Goal: Task Accomplishment & Management: Manage account settings

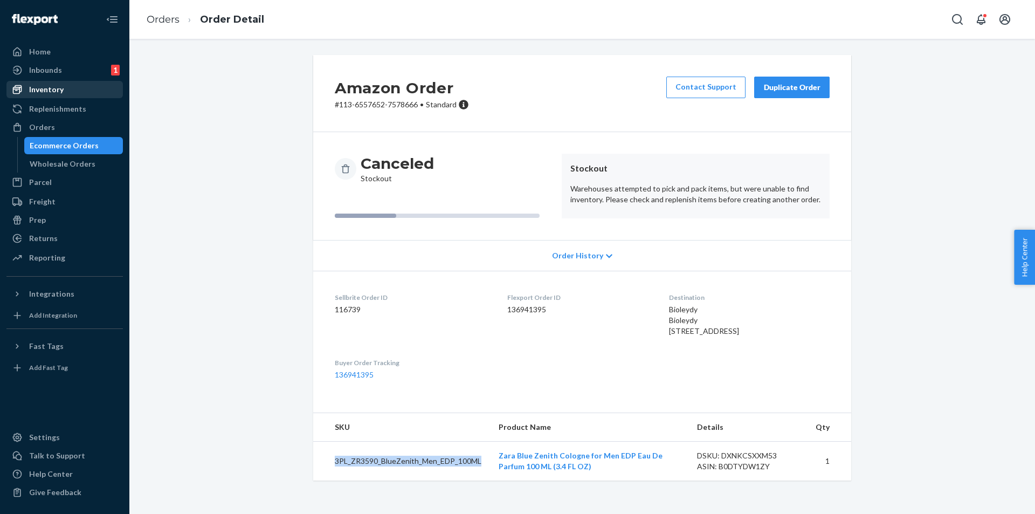
click at [49, 89] on div "Inventory" at bounding box center [46, 89] width 34 height 11
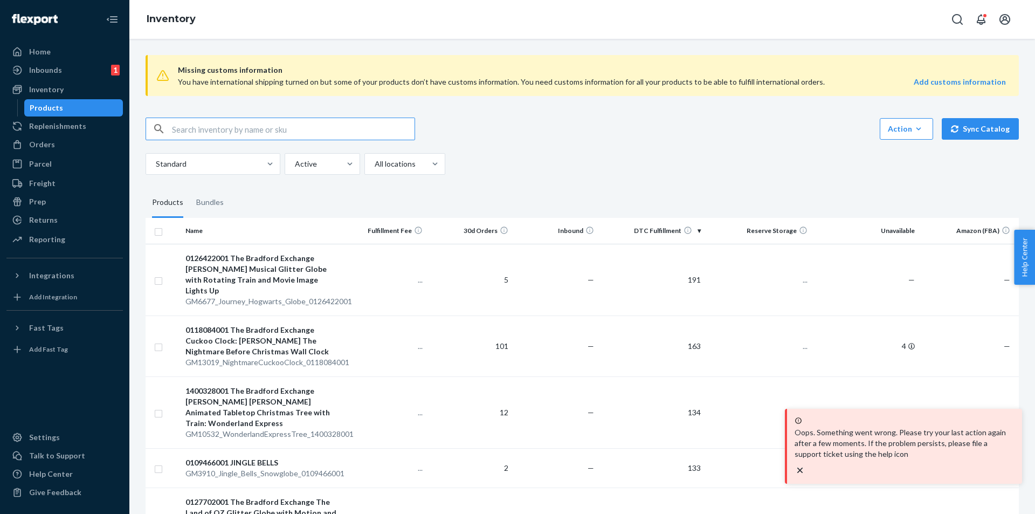
click at [294, 128] on input "text" at bounding box center [293, 129] width 243 height 22
type input "ZR1090_Energetically_NewYork_EDP_1x_10ML"
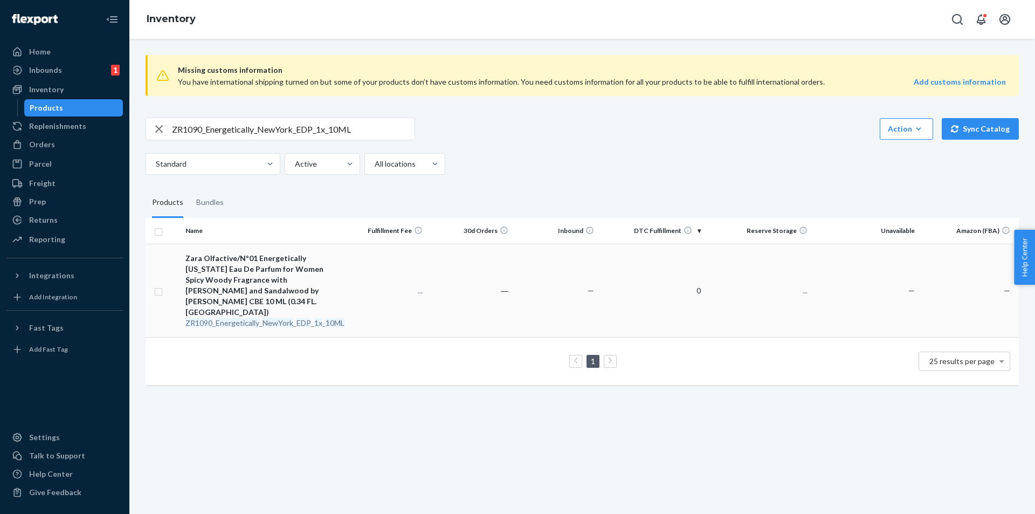
click at [271, 318] on em "NewYork" at bounding box center [277, 322] width 31 height 9
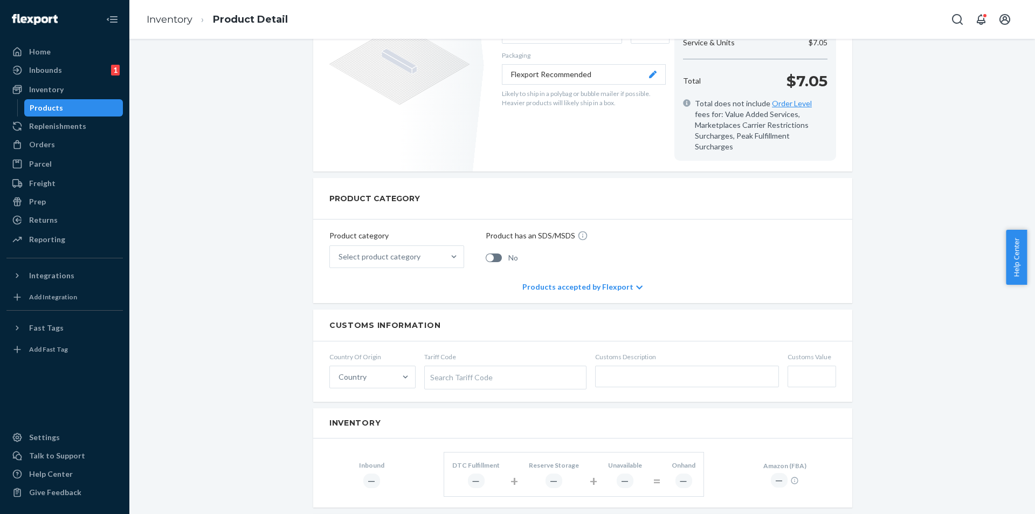
scroll to position [323, 0]
click at [68, 144] on div "Orders" at bounding box center [65, 144] width 114 height 15
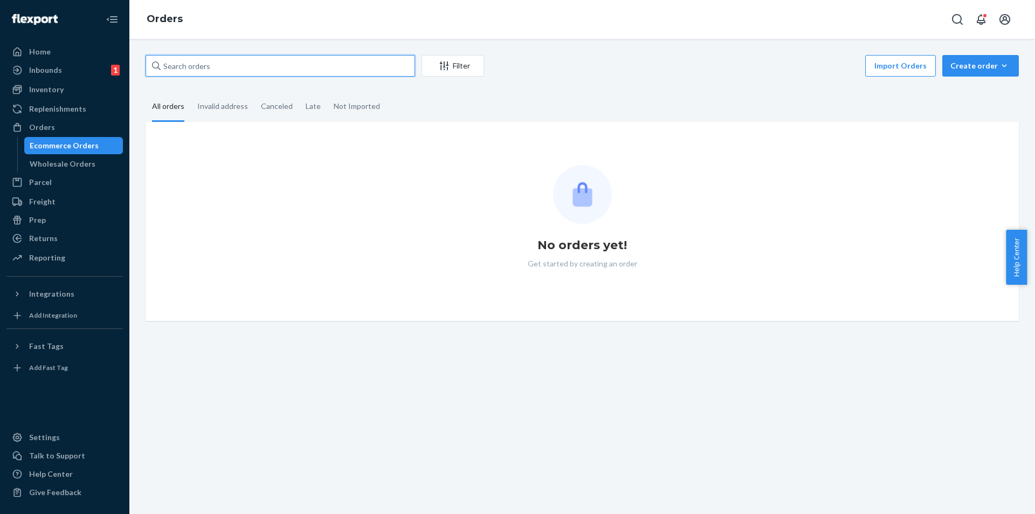
click at [271, 73] on input "text" at bounding box center [280, 66] width 269 height 22
paste input "13161922@Family"
type input "13161922@Family"
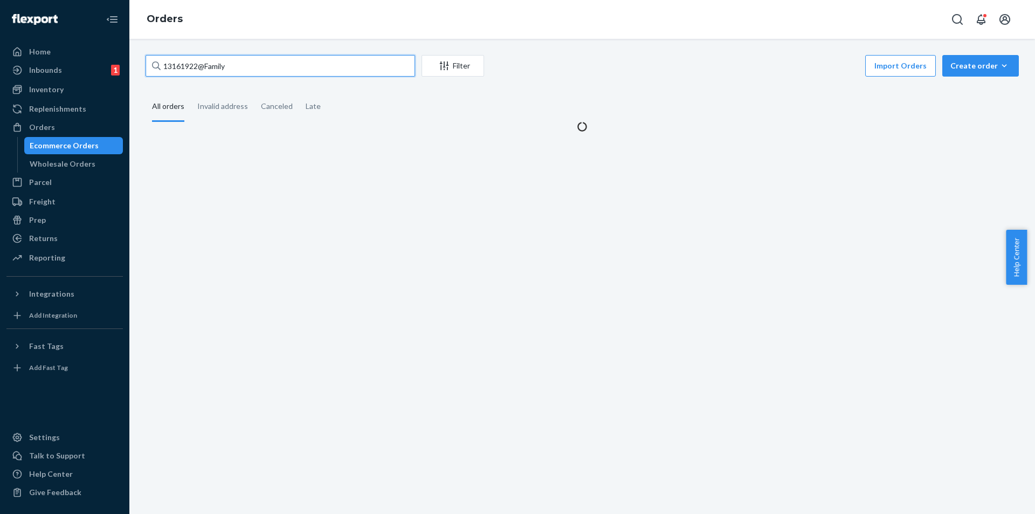
click at [271, 72] on input "13161922@Family" at bounding box center [280, 66] width 269 height 22
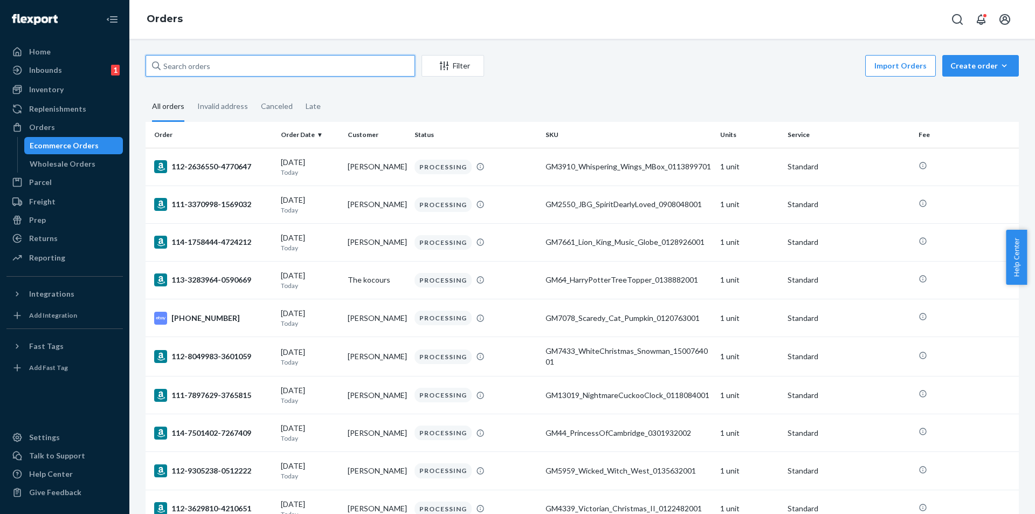
paste input "ZR3990_Blanc_A_Porter_Women_EDP_100ML"
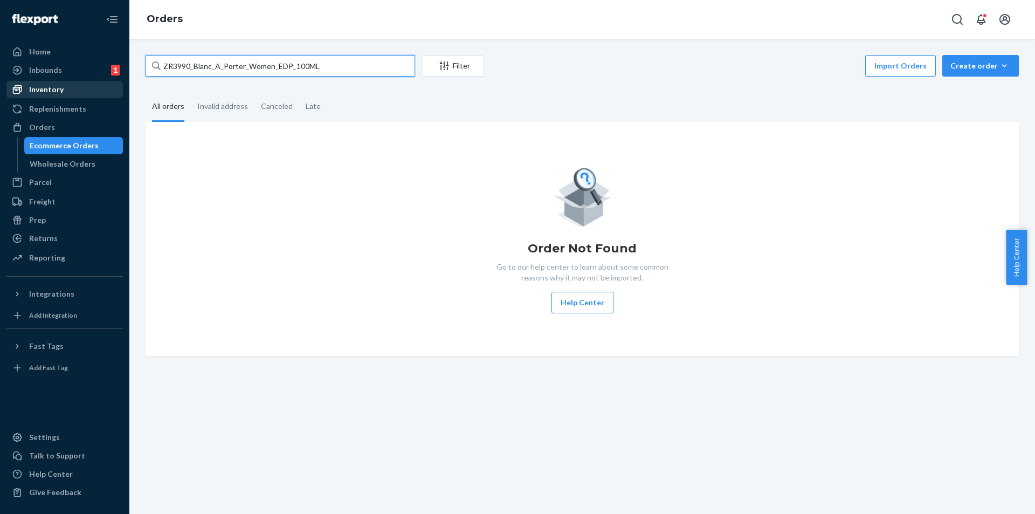
type input "ZR3990_Blanc_A_Porter_Women_EDP_100ML"
click at [53, 93] on div "Inventory" at bounding box center [46, 89] width 34 height 11
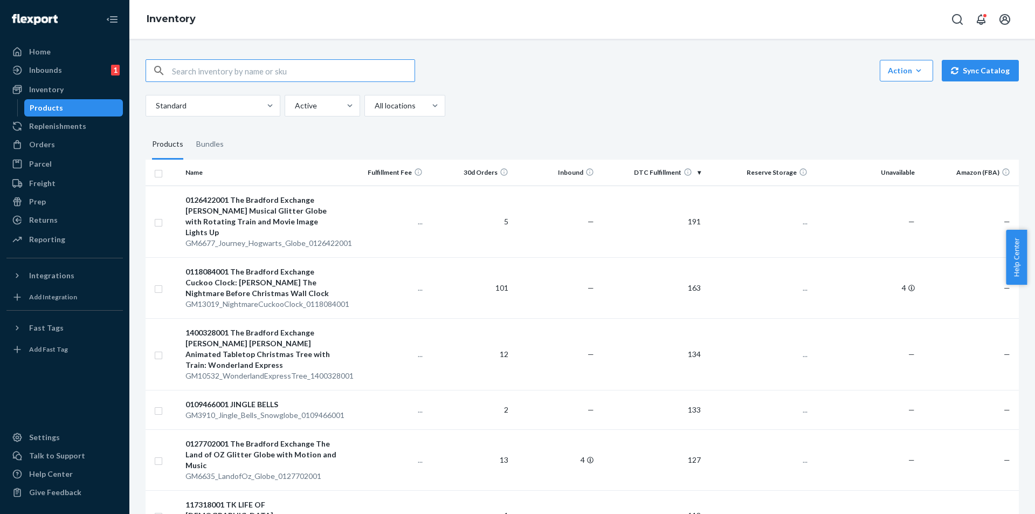
click at [305, 72] on input "text" at bounding box center [293, 71] width 243 height 22
type input "ZR3990_Blanc_A_Porter_Women_EDP_100ML"
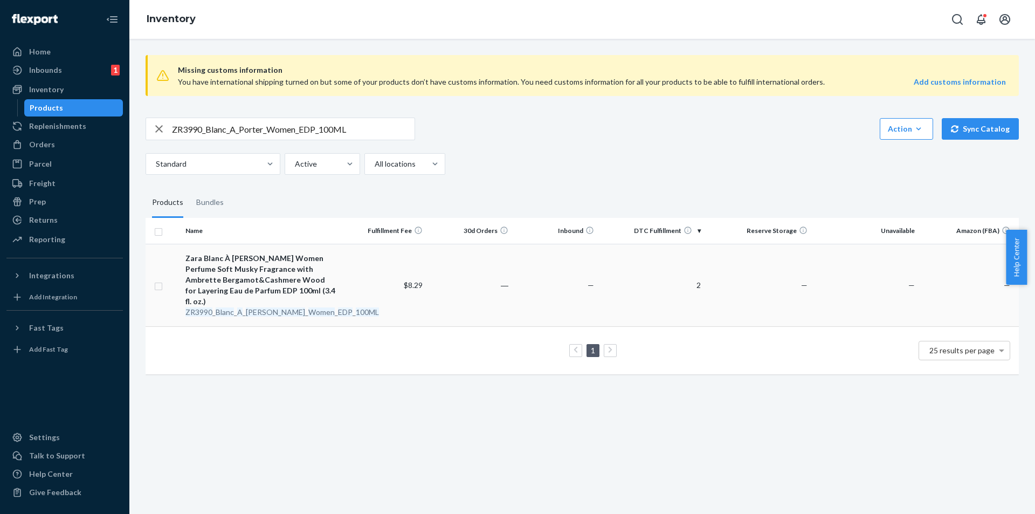
click at [217, 307] on em "Blanc" at bounding box center [225, 311] width 18 height 9
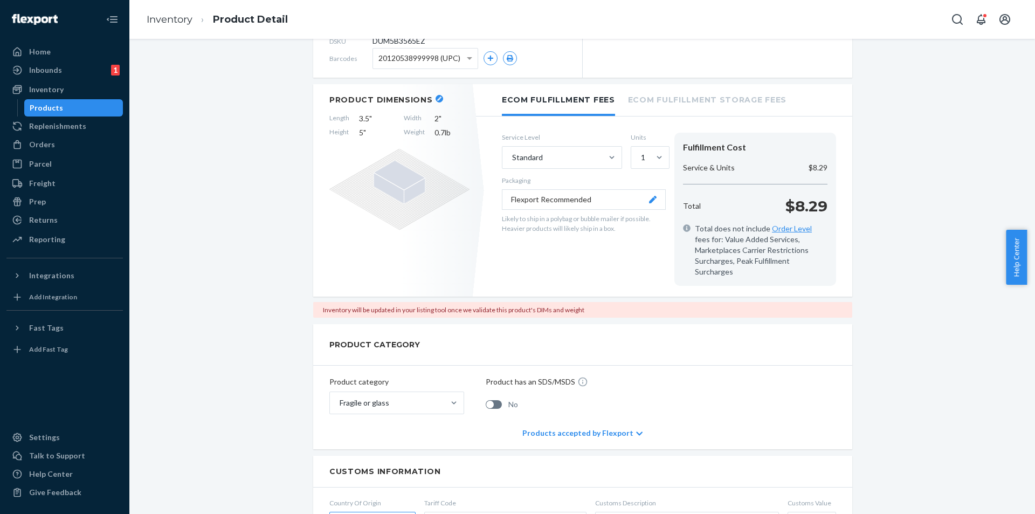
scroll to position [162, 0]
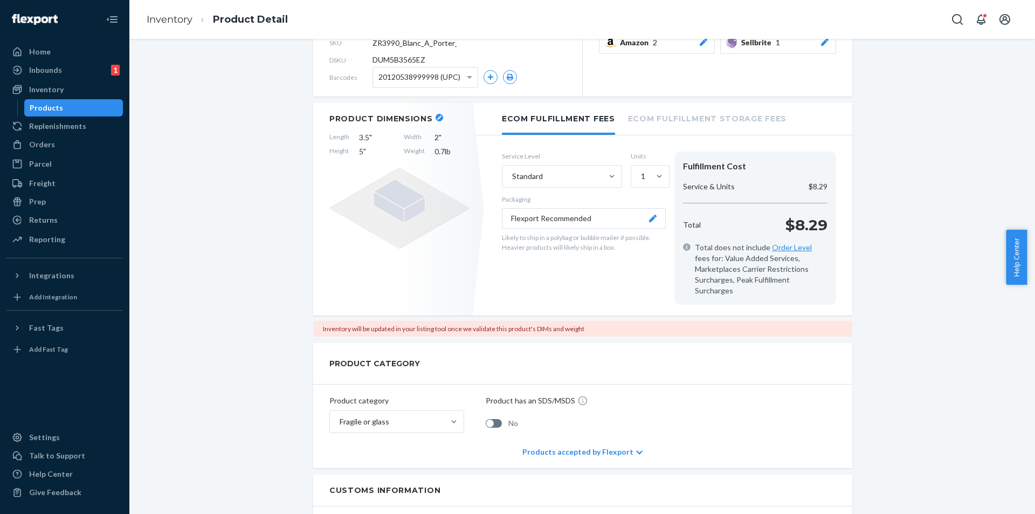
click at [67, 115] on link "Products" at bounding box center [73, 107] width 99 height 17
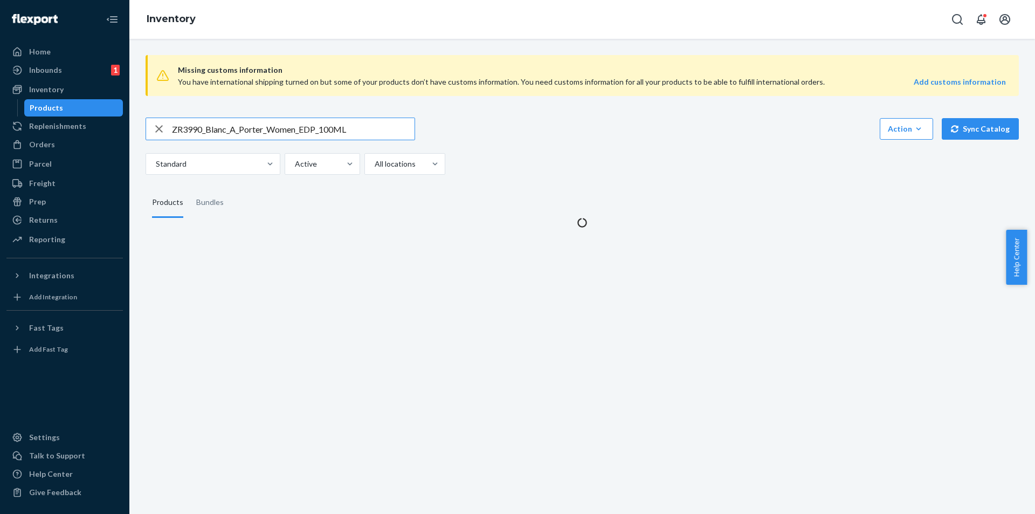
click at [373, 132] on input "ZR3990_Blanc_A_Porter_Women_EDP_100ML" at bounding box center [293, 129] width 243 height 22
click at [374, 132] on input "ZR3990_Blanc_A_Porter_Women_EDP_100ML" at bounding box center [293, 129] width 243 height 22
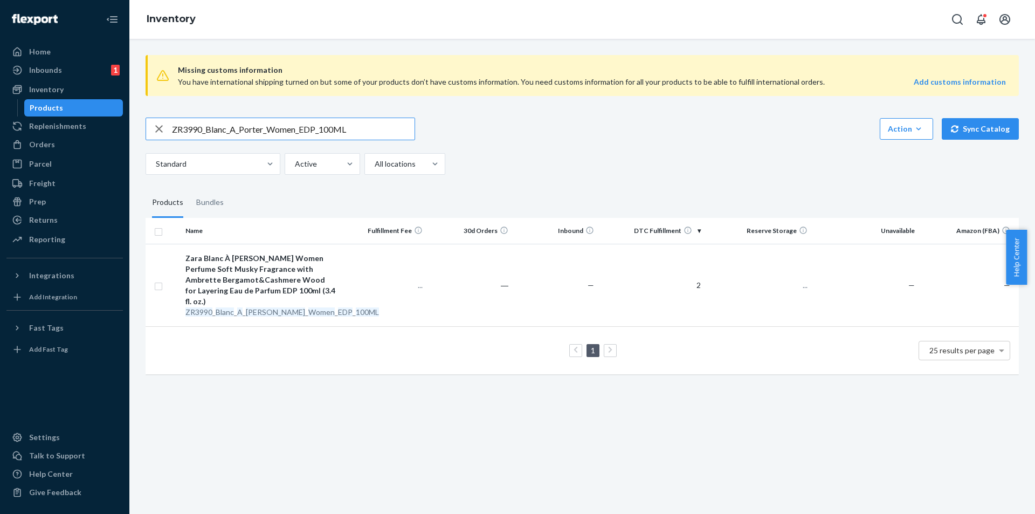
click at [375, 131] on input "ZR3990_Blanc_A_Porter_Women_EDP_100ML" at bounding box center [293, 129] width 243 height 22
type input "ZR1090_Energetically_NewYork_EDP_1x_10ML"
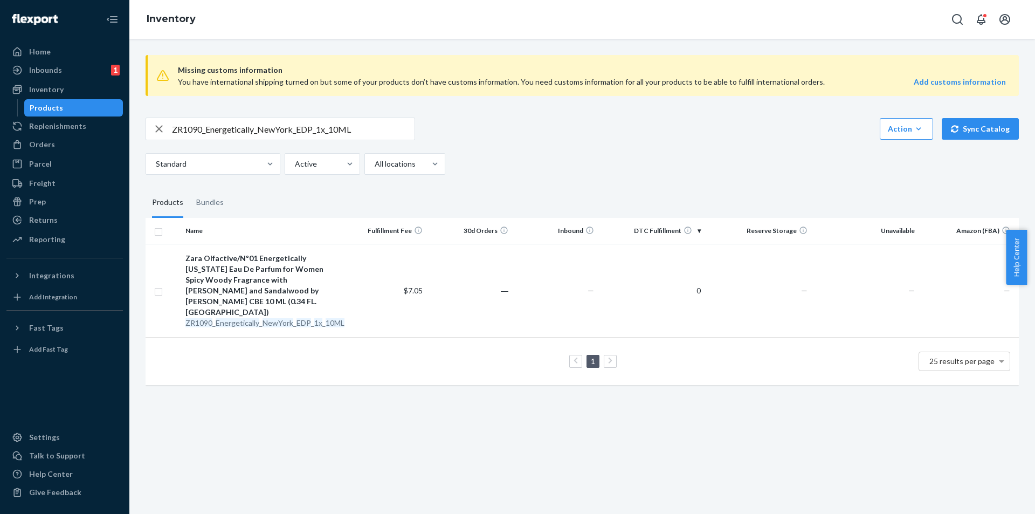
click at [252, 318] on td "Zara Olfactive/Nº01 Energetically [US_STATE] Eau De Parfum for Women Spicy Wood…" at bounding box center [261, 290] width 161 height 93
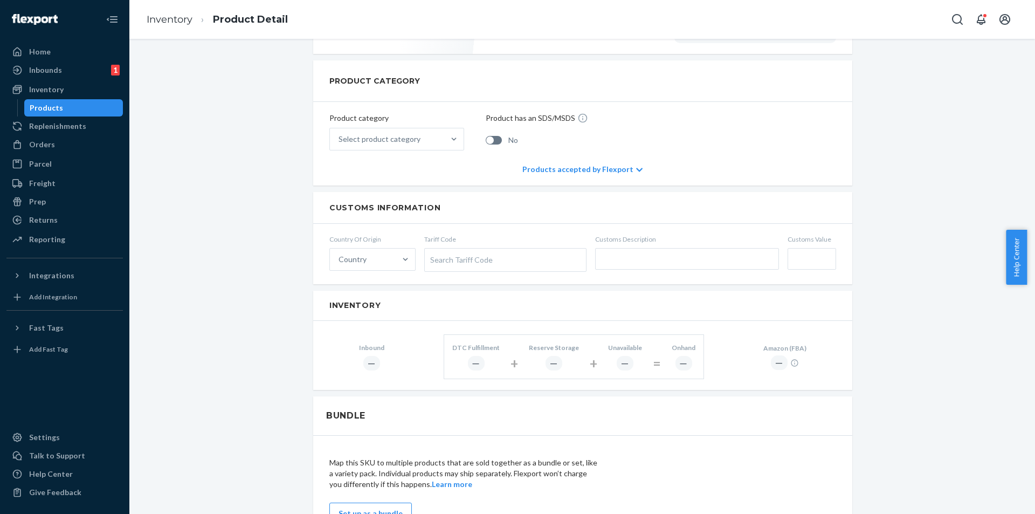
scroll to position [539, 0]
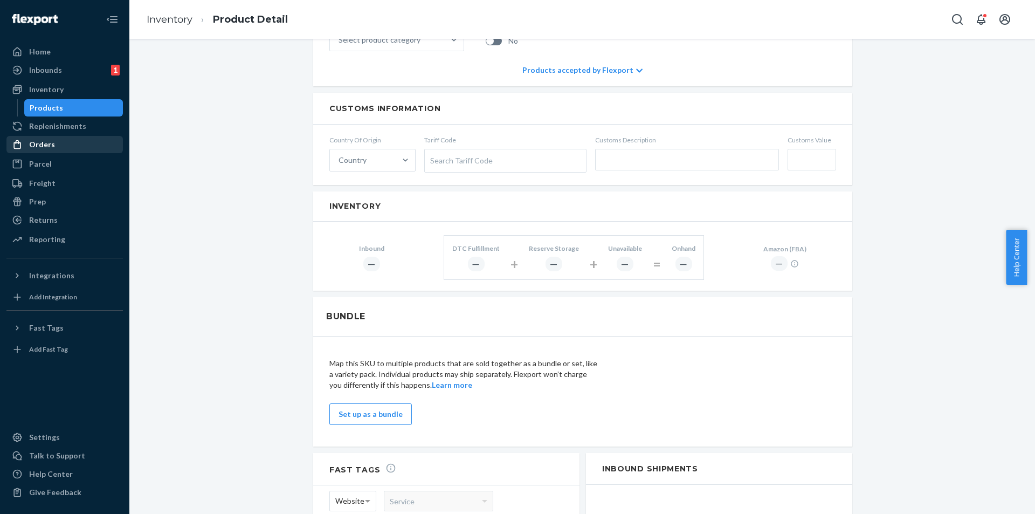
click at [64, 149] on div "Orders" at bounding box center [65, 144] width 114 height 15
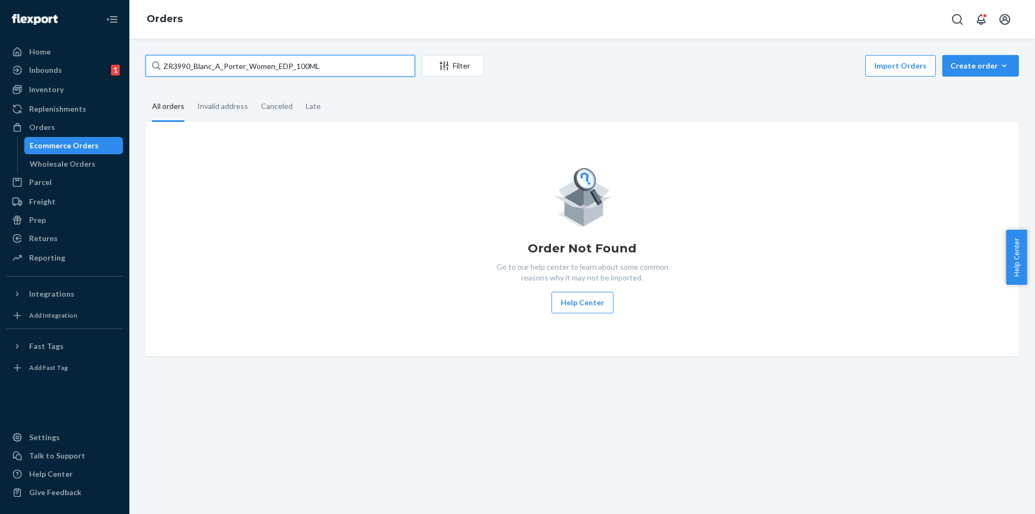
click at [349, 66] on input "ZR3990_Blanc_A_Porter_Women_EDP_100ML" at bounding box center [280, 66] width 269 height 22
paste input "1090_Energetically_NewYork_EDP_1x_1"
click at [240, 63] on input "ZR1090_Energetically_NewYork_EDP_1x_10ML" at bounding box center [280, 66] width 269 height 22
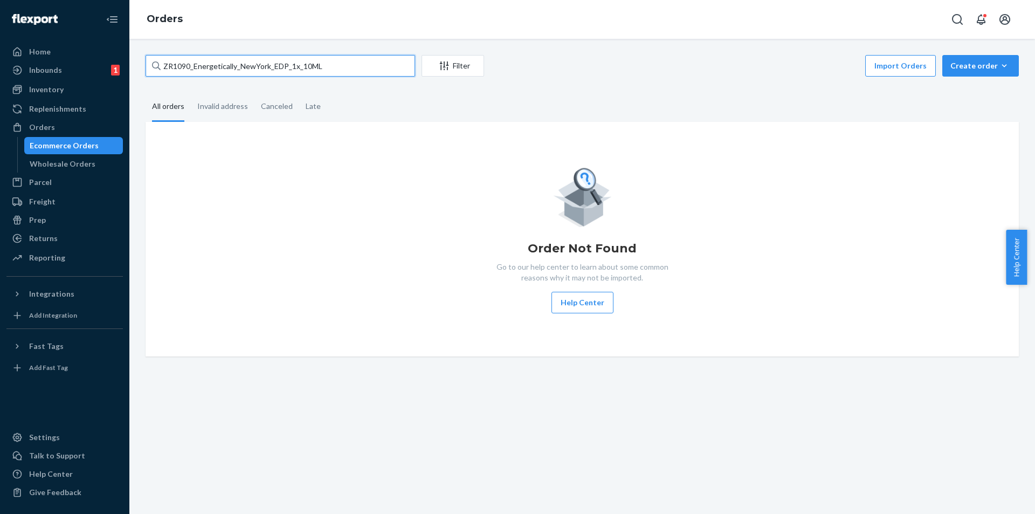
click at [240, 63] on input "ZR1090_Energetically_NewYork_EDP_1x_10ML" at bounding box center [280, 66] width 269 height 22
paste input "3990_Blanc_A_Porter_Women_EDP_10"
type input "ZR3990_Blanc_A_Porter_Women_EDP_100ML"
click at [62, 92] on div "Inventory" at bounding box center [46, 89] width 34 height 11
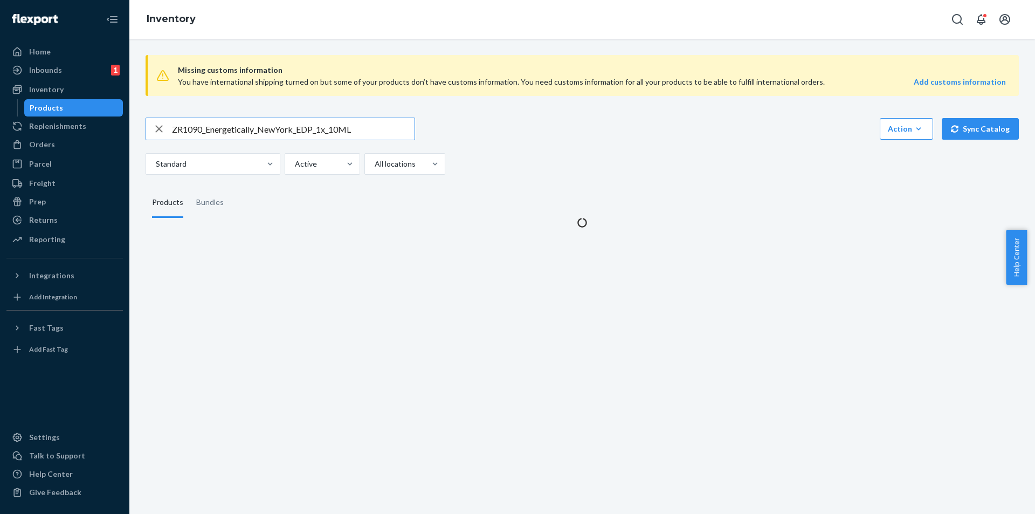
click at [304, 136] on input "ZR1090_Energetically_NewYork_EDP_1x_10ML" at bounding box center [293, 129] width 243 height 22
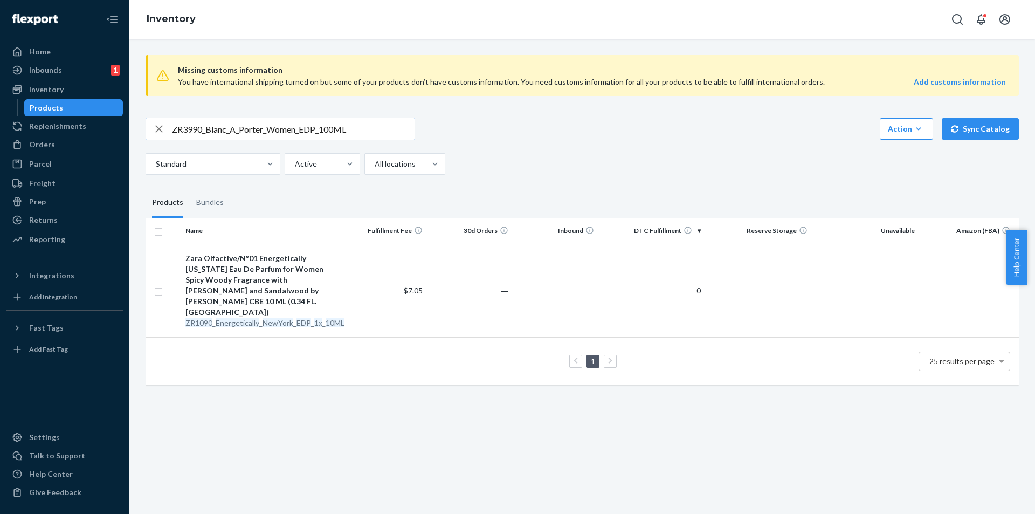
type input "ZR3990_Blanc_A_Porter_Women_EDP_100ML"
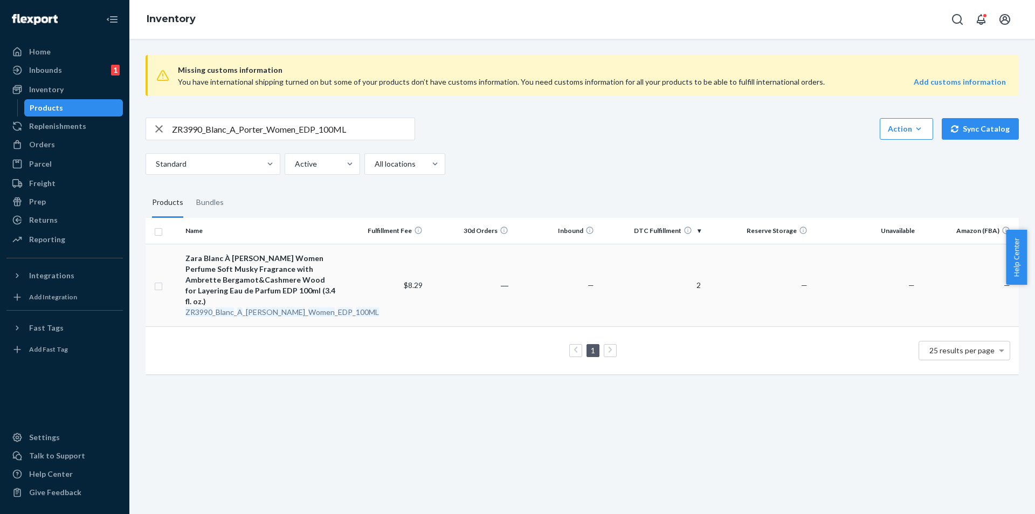
click at [261, 307] on em "[PERSON_NAME]" at bounding box center [275, 311] width 59 height 9
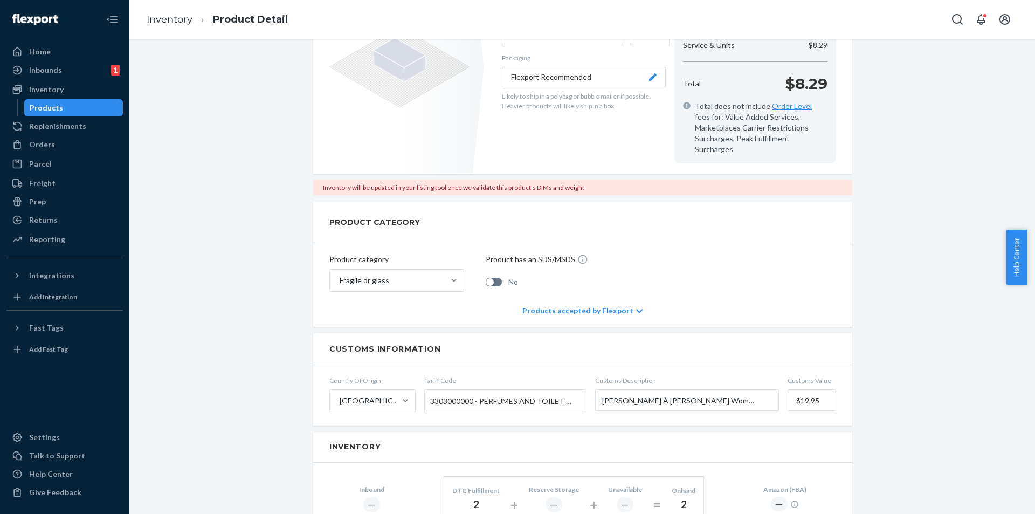
scroll to position [377, 0]
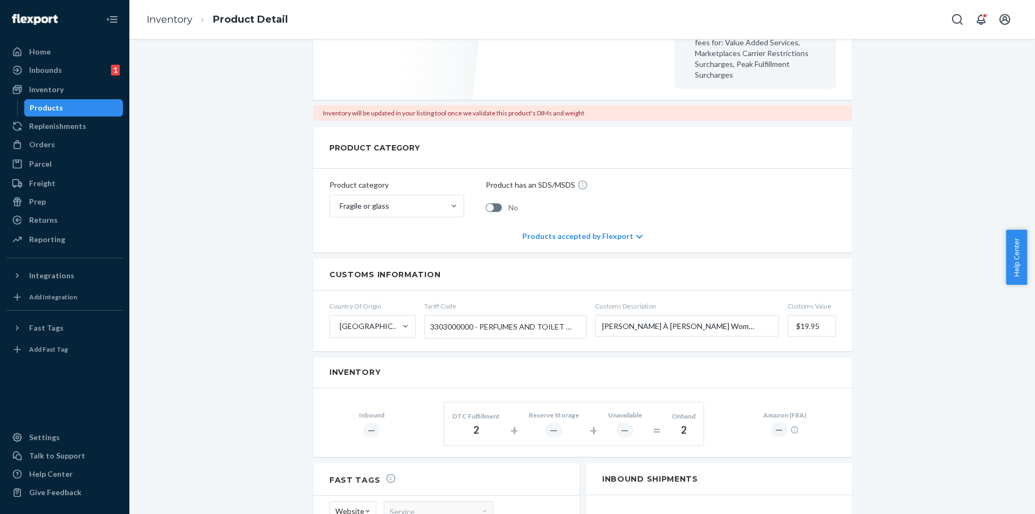
click at [40, 109] on div "Products" at bounding box center [46, 107] width 33 height 11
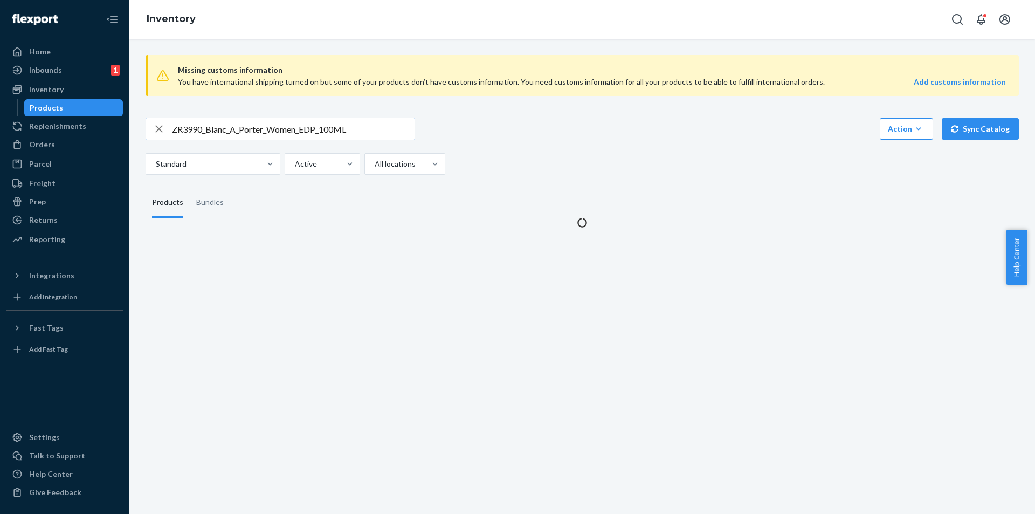
click at [377, 135] on input "ZR3990_Blanc_A_Porter_Women_EDP_100ML" at bounding box center [293, 129] width 243 height 22
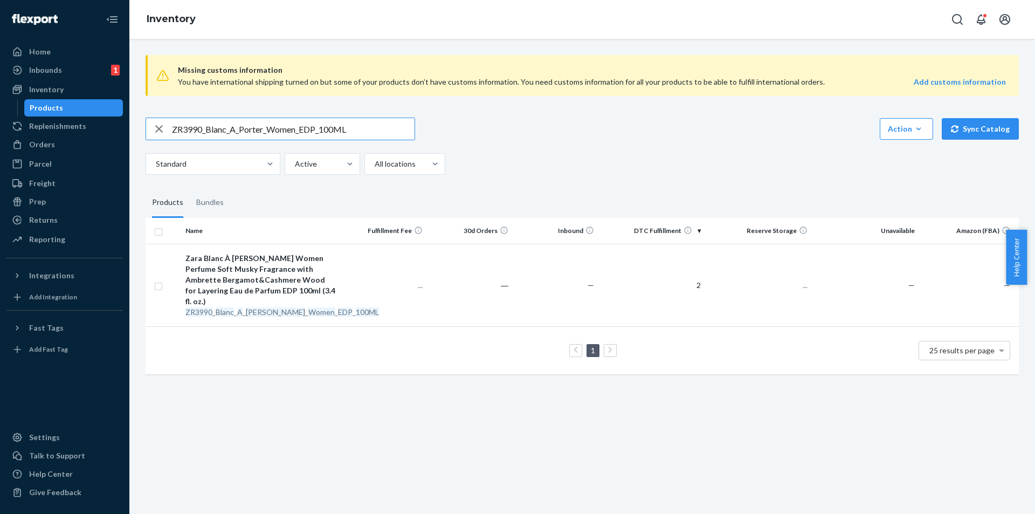
click at [377, 135] on input "ZR3990_Blanc_A_Porter_Women_EDP_100ML" at bounding box center [293, 129] width 243 height 22
type input "ZR3590_ForHim_Blue_Perfume_EDP_x1_100ML"
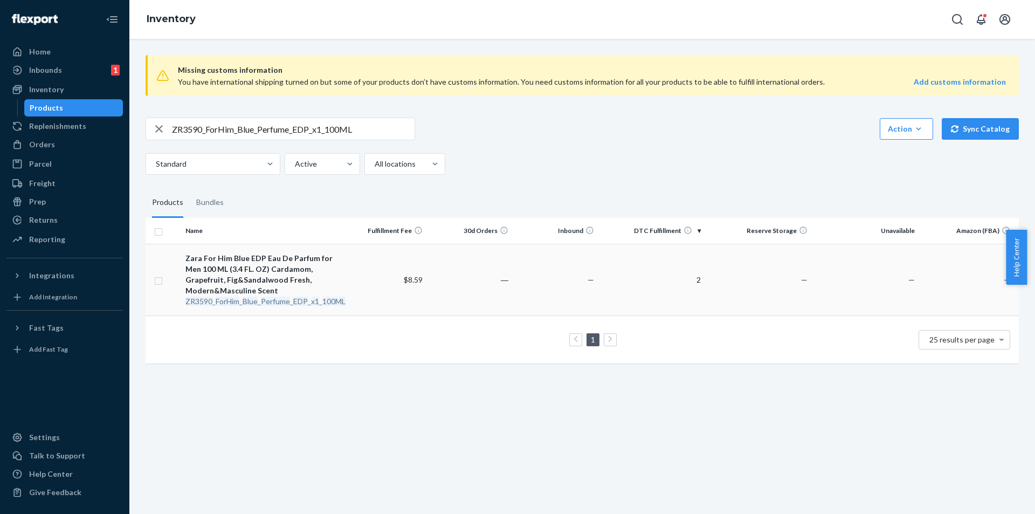
click at [271, 296] on div "ZR3590 _ ForHim _ Blue _ Perfume _ EDP _ x1 _ 100ML" at bounding box center [261, 301] width 152 height 11
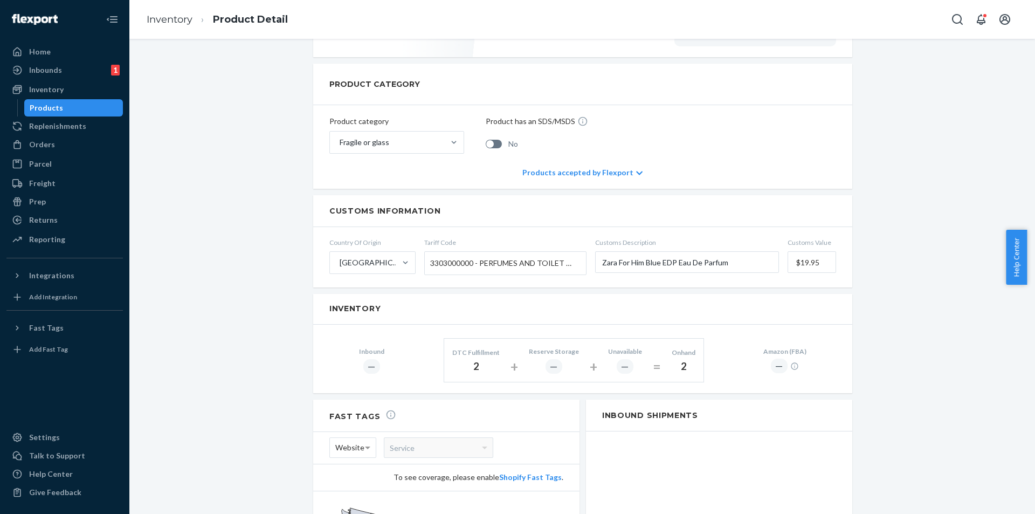
scroll to position [323, 0]
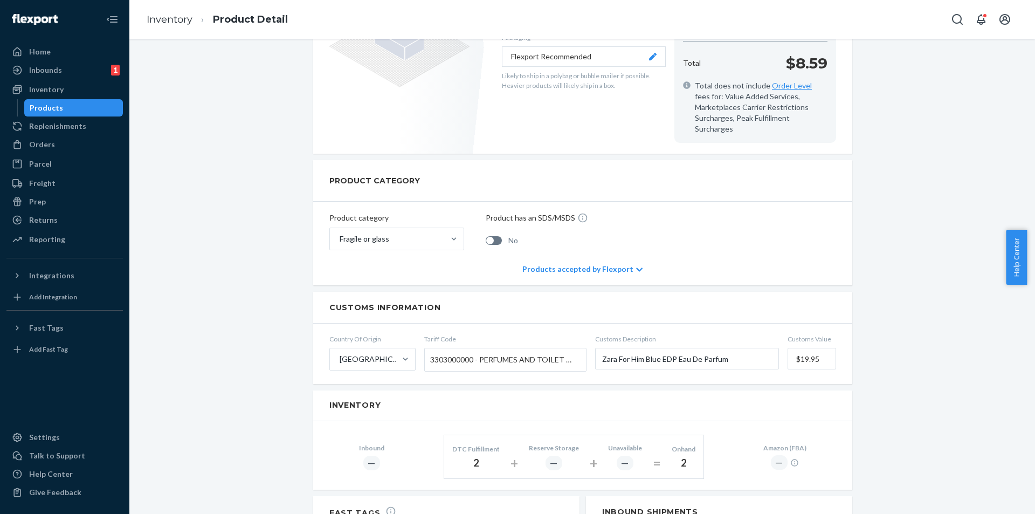
click at [81, 106] on div "Products" at bounding box center [73, 107] width 97 height 15
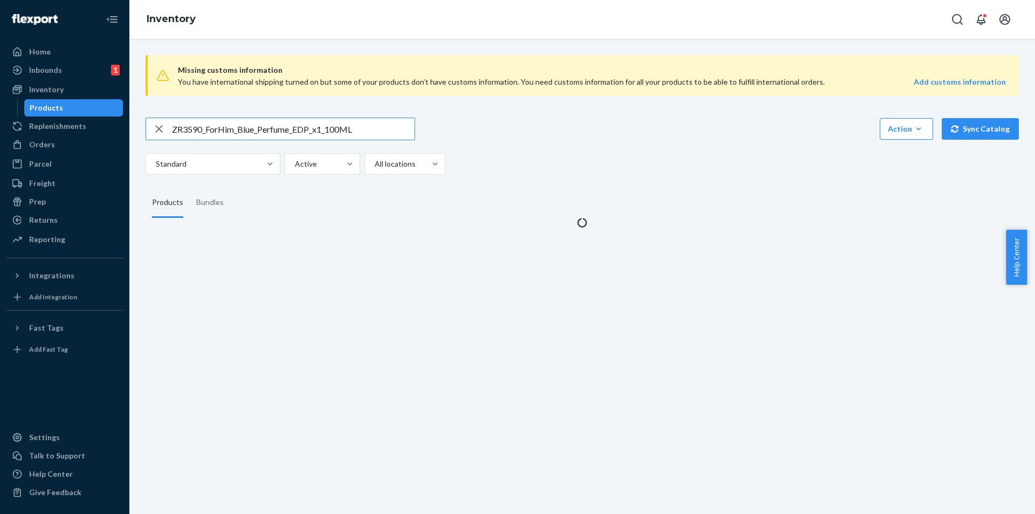
click at [391, 129] on input "ZR3590_ForHim_Blue_Perfume_EDP_x1_100ML" at bounding box center [293, 129] width 243 height 22
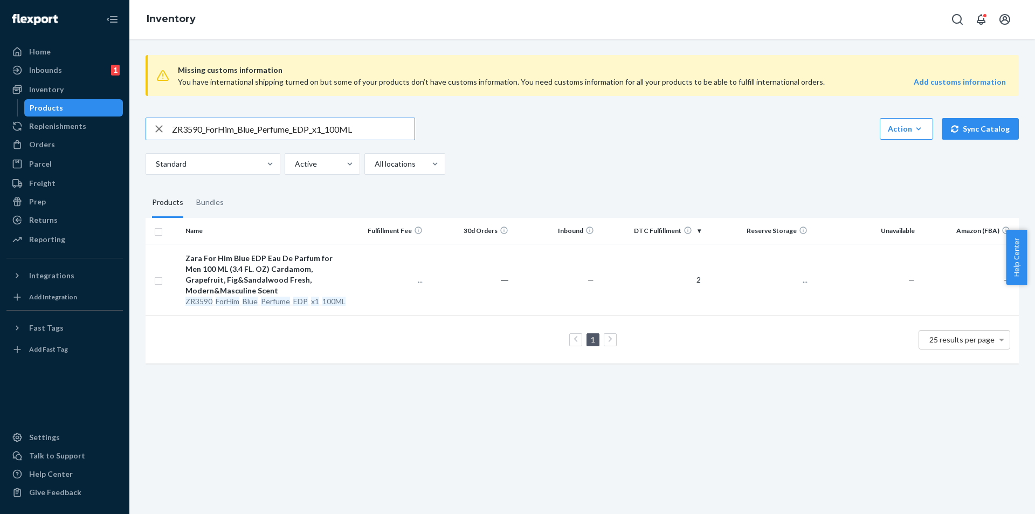
click at [391, 129] on input "ZR3590_ForHim_Blue_Perfume_EDP_x1_100ML" at bounding box center [293, 129] width 243 height 22
click at [391, 128] on input "ZR3590_ForHim_Blue_Perfume_EDP_x1_100ML" at bounding box center [293, 129] width 243 height 22
type input "ZR1790_Disney_TheLionKing_EDT_1x_100ML"
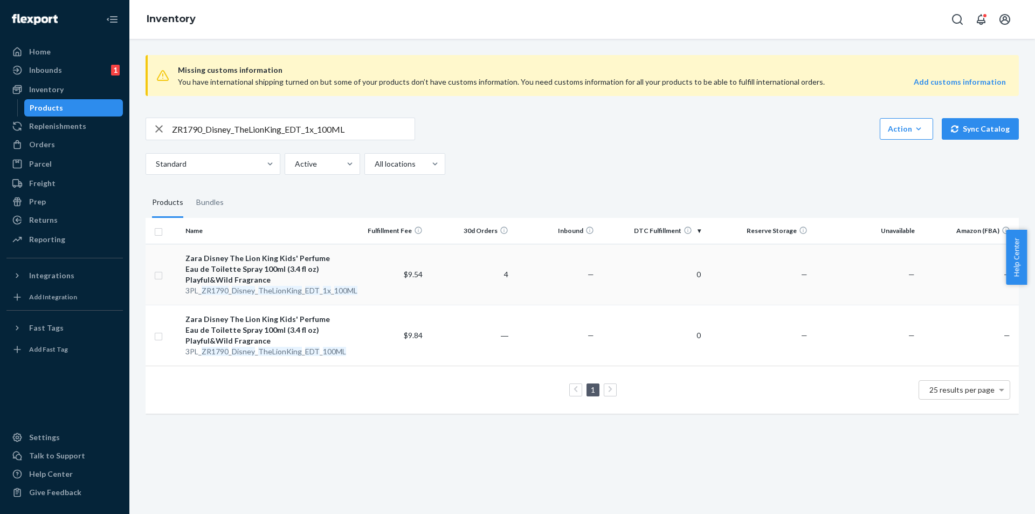
click at [255, 287] on div "3PL_ ZR1790 _ Disney _ TheLionKing _ EDT _ 1x _ 100ML" at bounding box center [261, 290] width 152 height 11
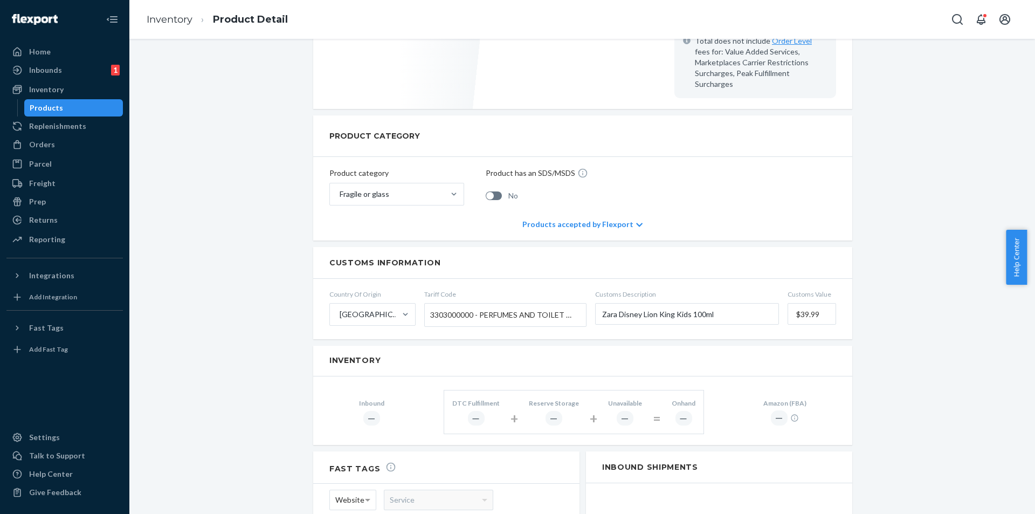
scroll to position [323, 0]
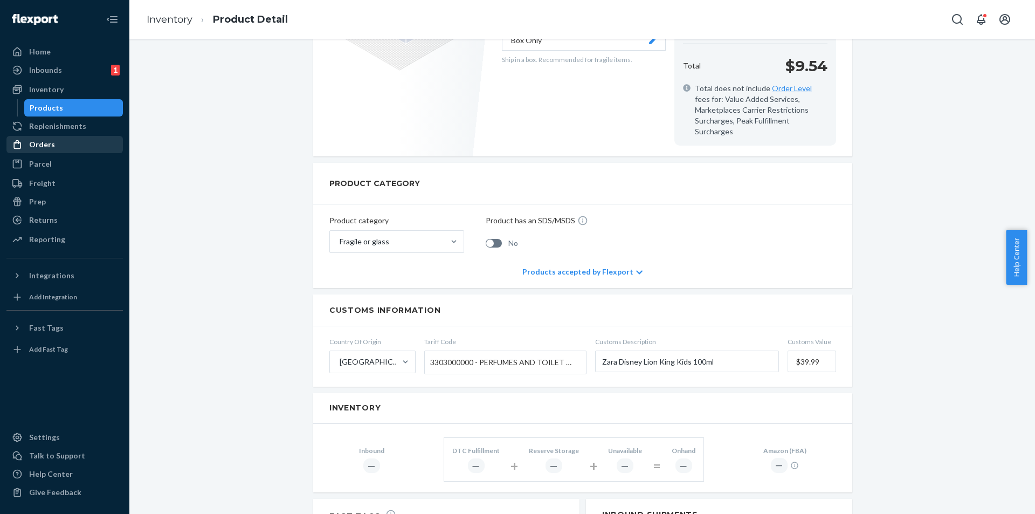
click at [53, 140] on div "Orders" at bounding box center [42, 144] width 26 height 11
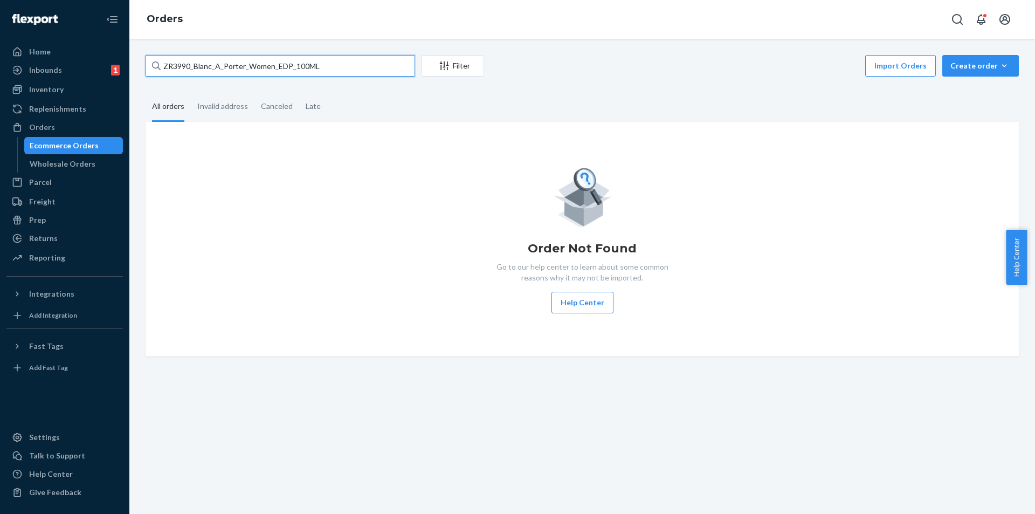
click at [355, 67] on input "ZR3990_Blanc_A_Porter_Women_EDP_100ML" at bounding box center [280, 66] width 269 height 22
paste input "1790_Disney_TheLionKing_EDT_1x"
type input "ZR1790_Disney_TheLionKing_EDT_1x_100ML"
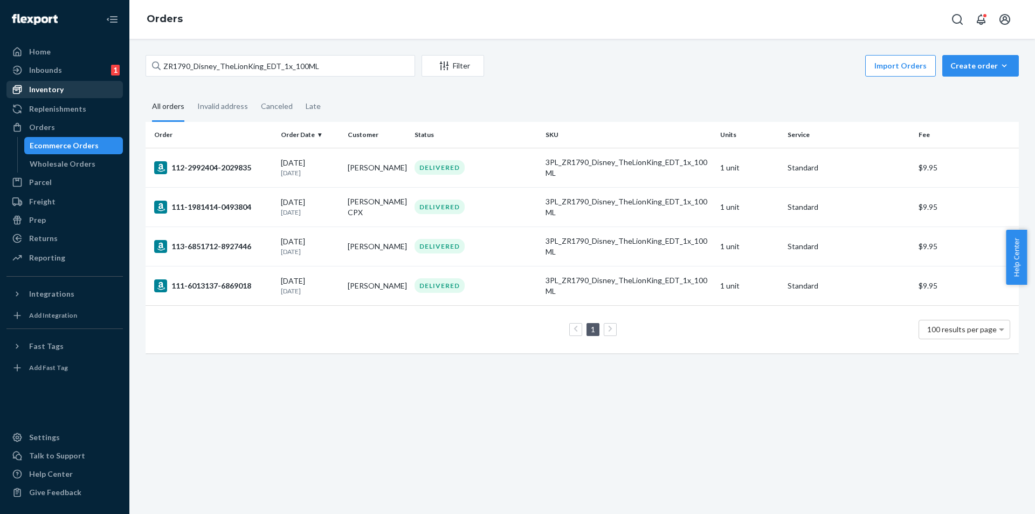
click at [66, 90] on div "Inventory" at bounding box center [65, 89] width 114 height 15
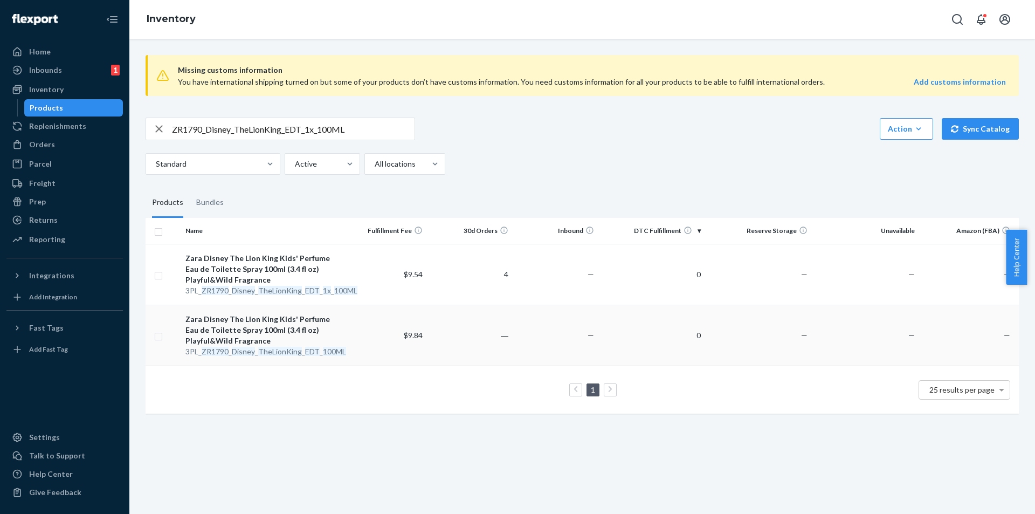
click at [272, 344] on div "Zara Disney The Lion King Kids' Perfume Eau de Toilette Spray 100ml (3.4 fl oz)…" at bounding box center [261, 330] width 152 height 32
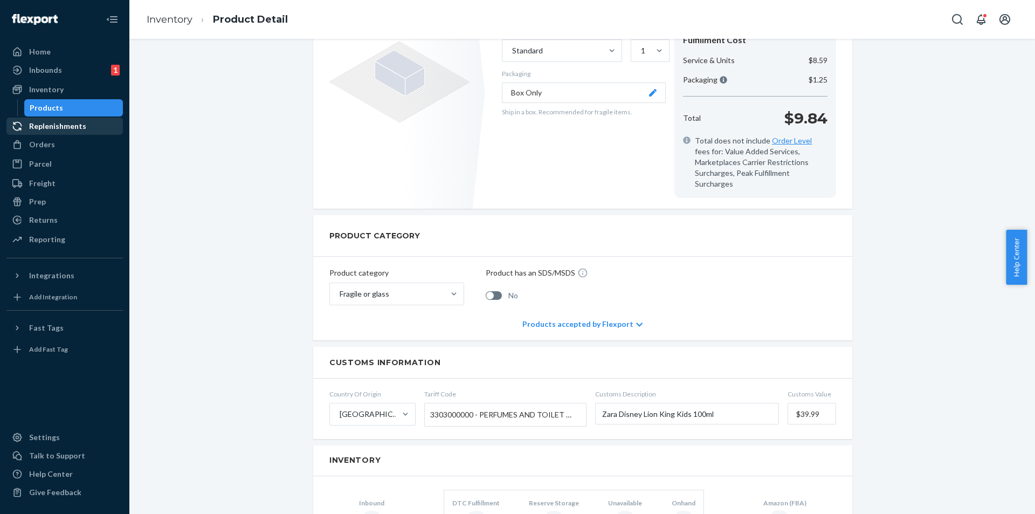
scroll to position [269, 0]
click at [39, 144] on div "Orders" at bounding box center [42, 144] width 26 height 11
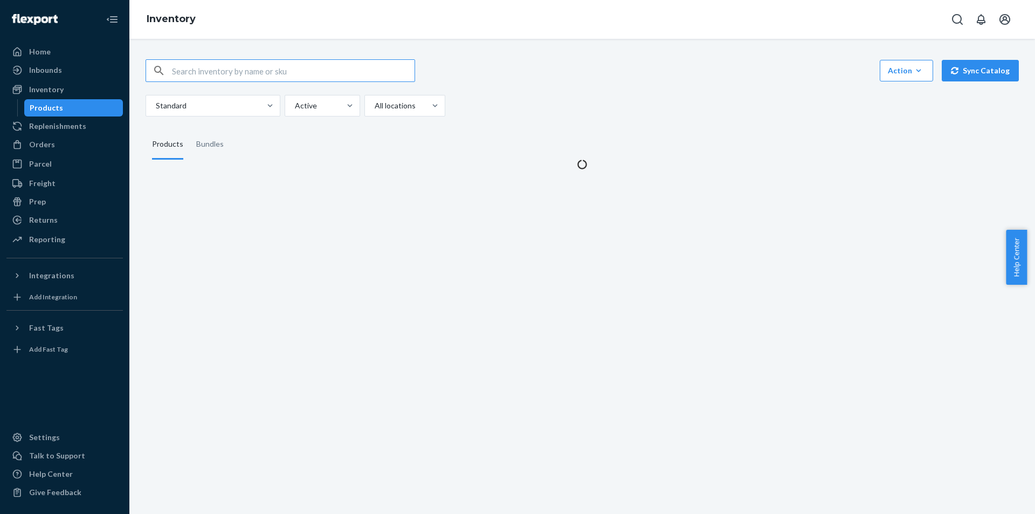
click at [262, 71] on input "text" at bounding box center [293, 71] width 243 height 22
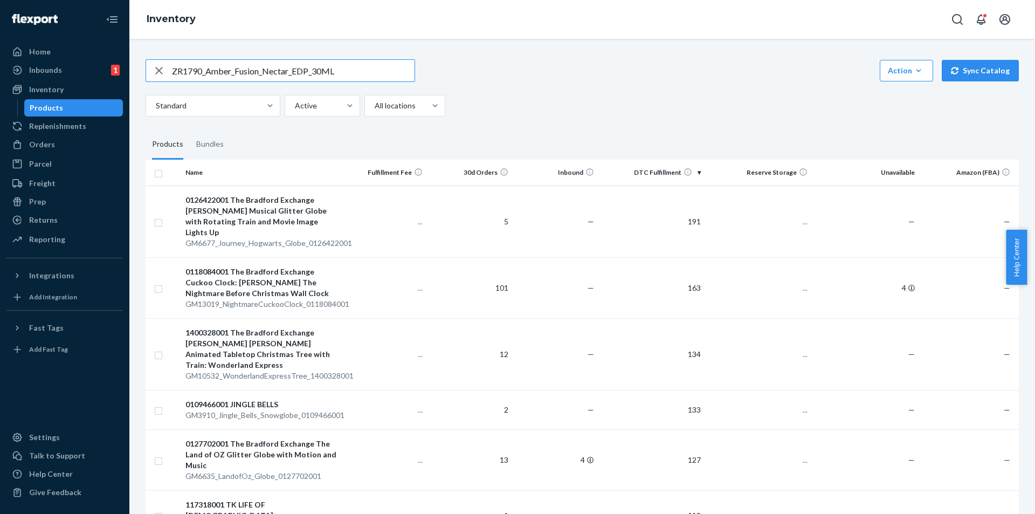
type input "ZR1790_Amber_Fusion_Nectar_EDP_30ML"
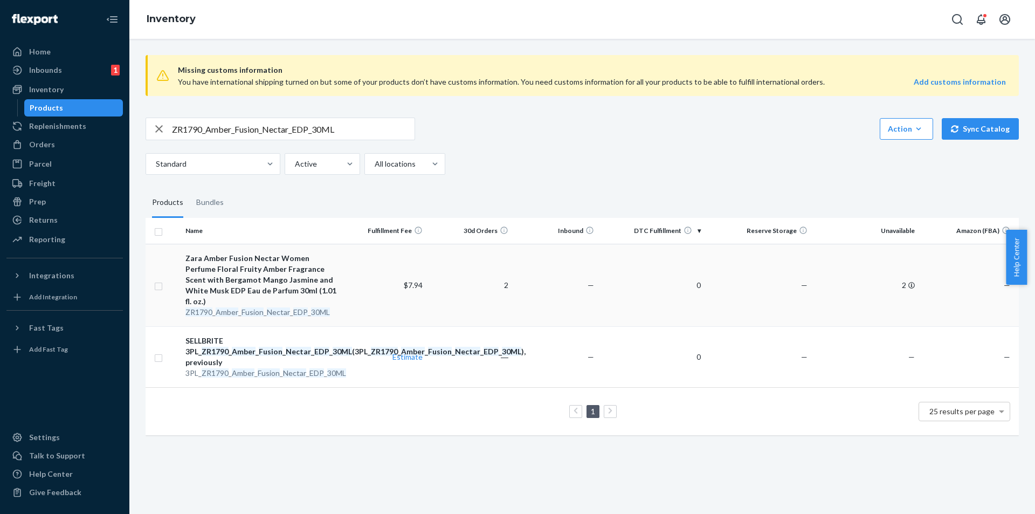
click at [286, 241] on th "Name" at bounding box center [261, 231] width 161 height 26
click at [269, 307] on em "Nectar" at bounding box center [278, 311] width 23 height 9
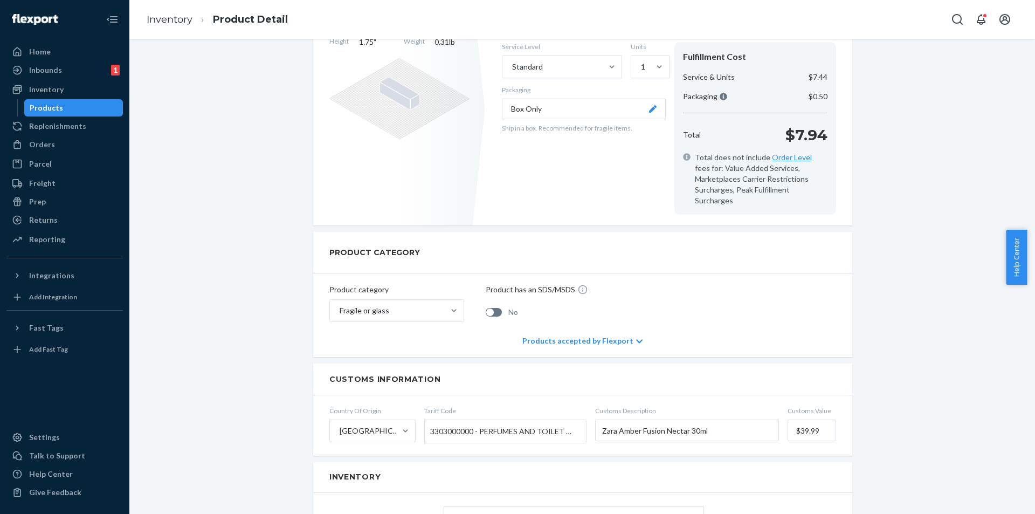
scroll to position [269, 0]
